Goal: Task Accomplishment & Management: Manage account settings

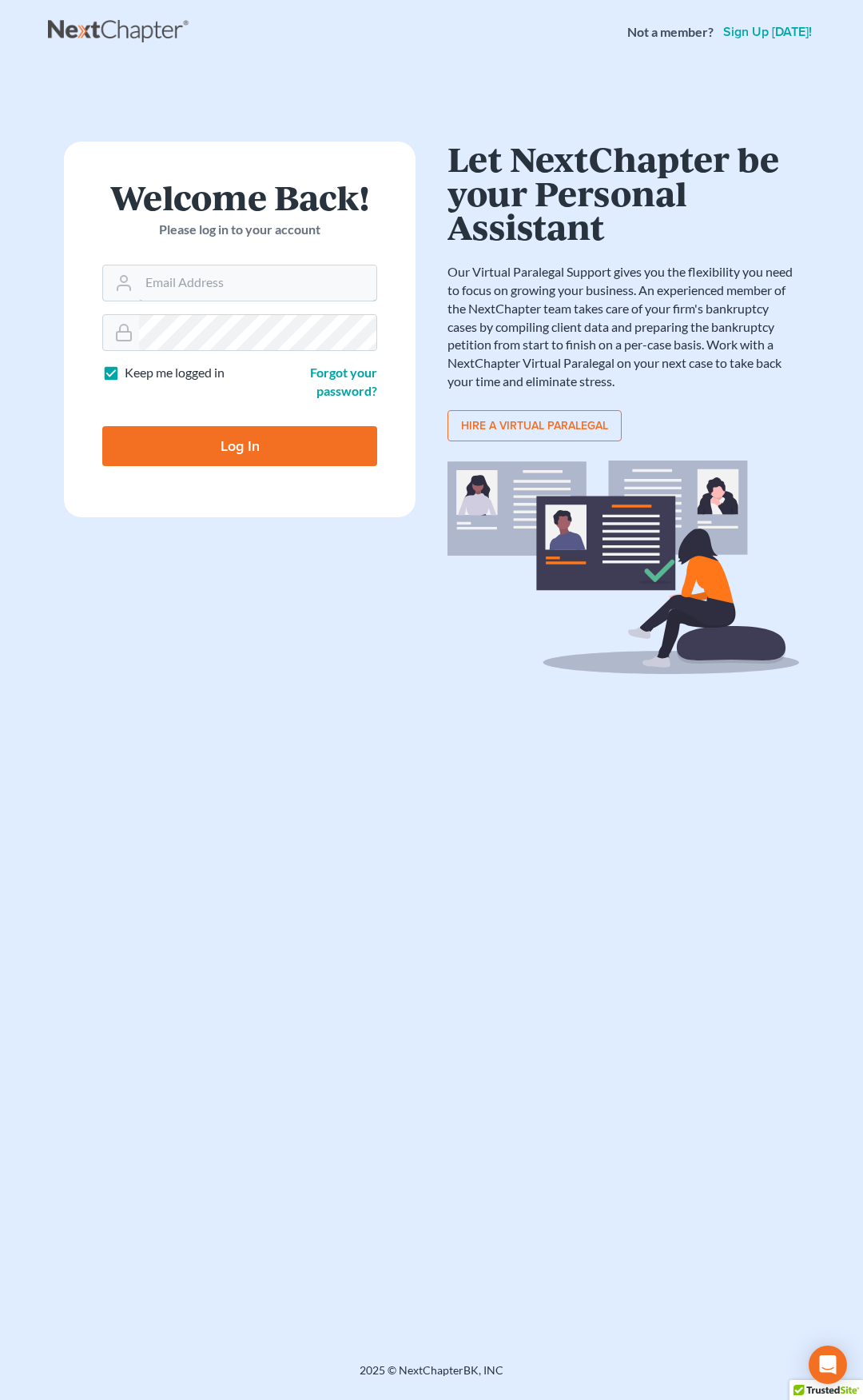
type input "[EMAIL_ADDRESS][DOMAIN_NAME]"
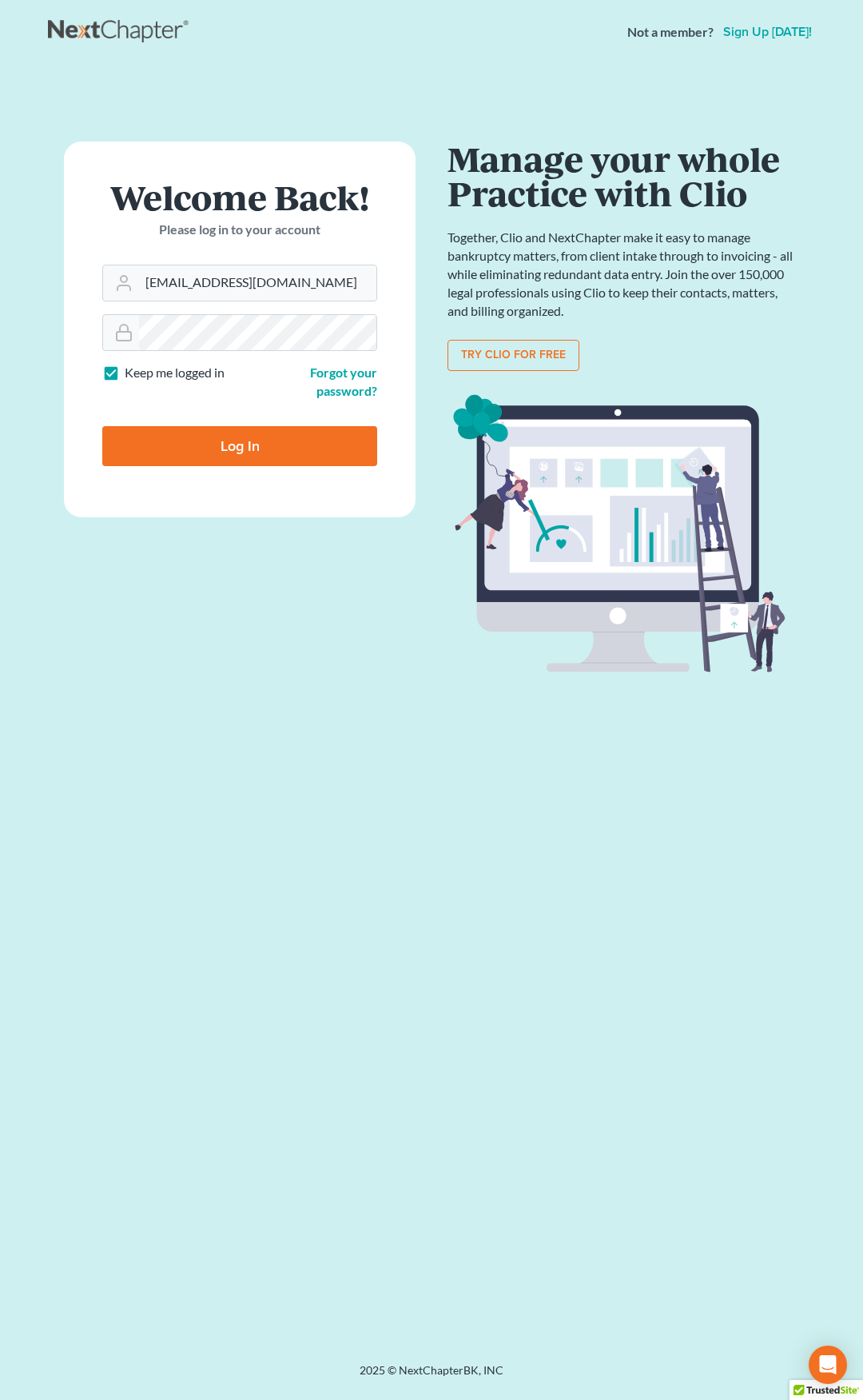
click at [288, 441] on input "Log In" at bounding box center [240, 446] width 275 height 40
type input "Thinking..."
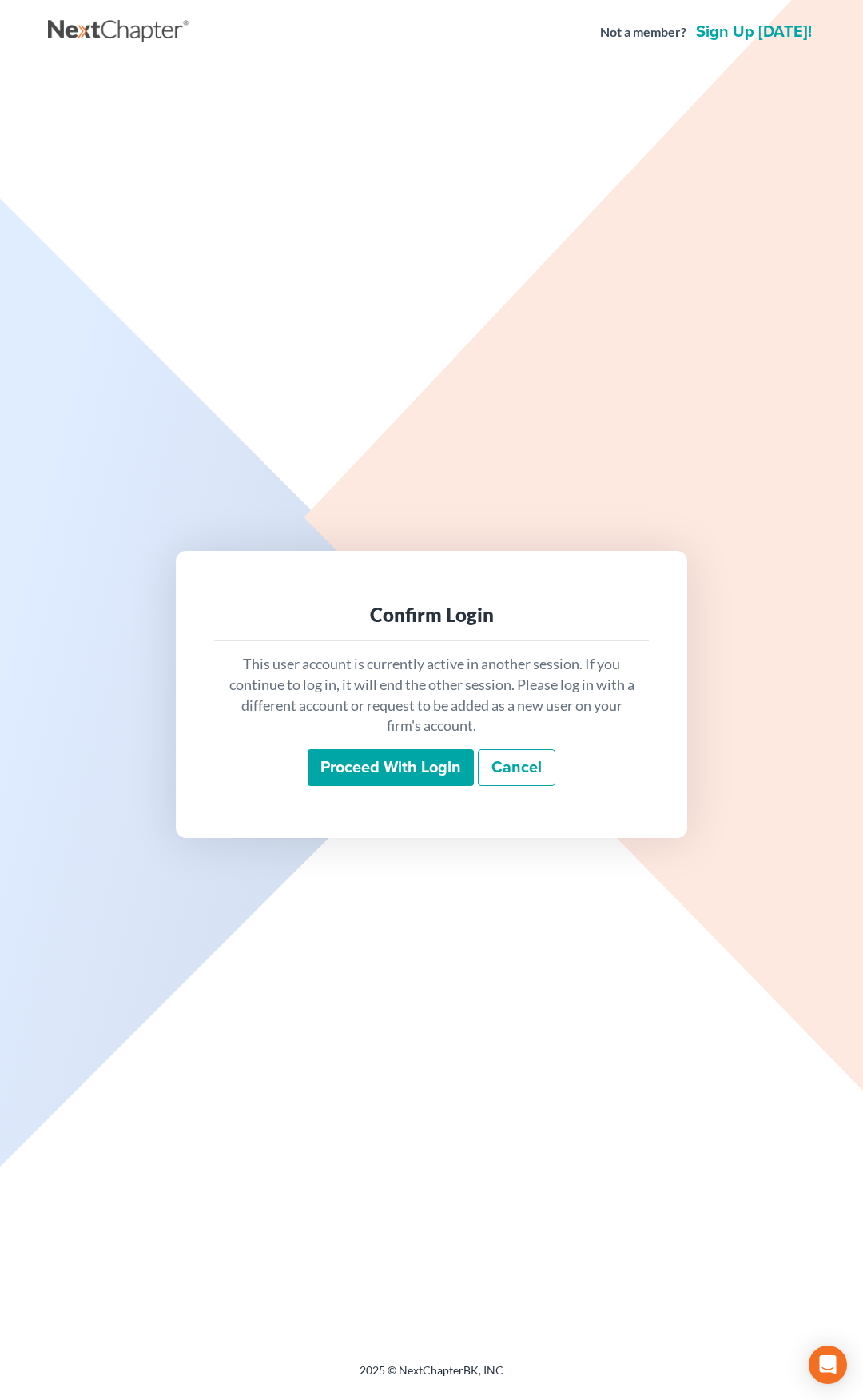
click at [393, 759] on input "Proceed with login" at bounding box center [390, 767] width 166 height 37
